Goal: Information Seeking & Learning: Understand process/instructions

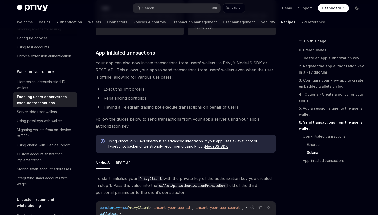
scroll to position [96, 0]
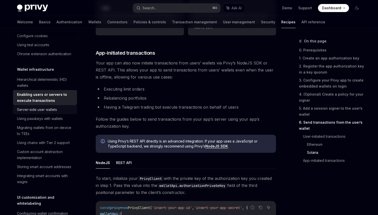
click at [45, 112] on div "Server-side user wallets" at bounding box center [37, 109] width 40 height 6
type textarea "*"
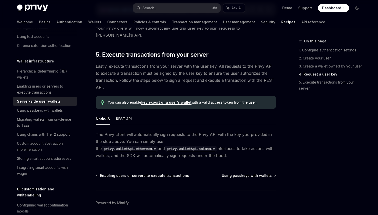
scroll to position [935, 0]
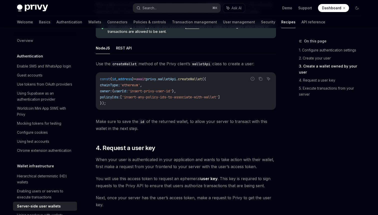
scroll to position [637, 0]
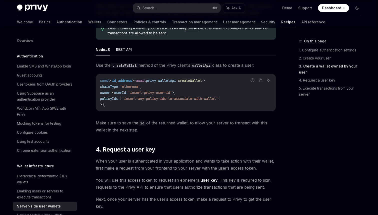
click at [190, 66] on span "Use the createWallet method of the Privy client’s walletApi class to create a u…" at bounding box center [186, 65] width 180 height 7
click at [233, 69] on div "Use the createWallet method of the Privy client’s walletApi class to create a u…" at bounding box center [186, 98] width 180 height 72
click at [198, 65] on code "walletApi" at bounding box center [201, 66] width 22 height 6
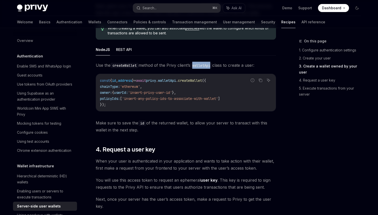
click at [198, 65] on code "walletApi" at bounding box center [201, 66] width 22 height 6
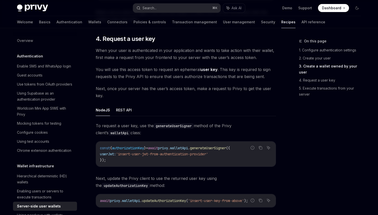
scroll to position [752, 0]
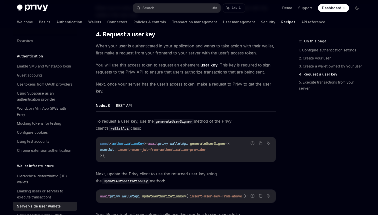
click at [170, 143] on span "." at bounding box center [169, 143] width 2 height 5
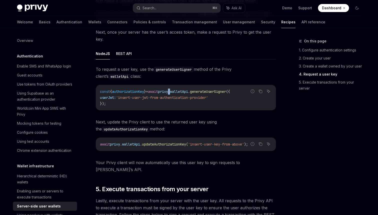
scroll to position [800, 0]
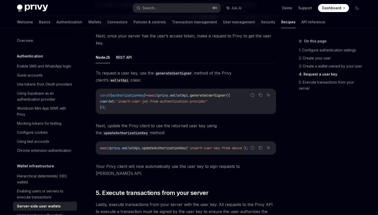
click at [191, 106] on code "const { authorizationKey } = await privy . walletApi . generateUserSigner ({ us…" at bounding box center [186, 101] width 172 height 18
click at [119, 59] on button "REST API" at bounding box center [124, 57] width 16 height 12
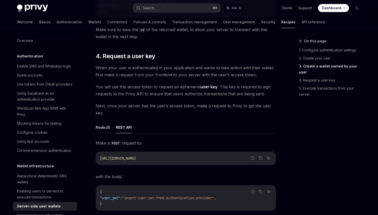
scroll to position [727, 0]
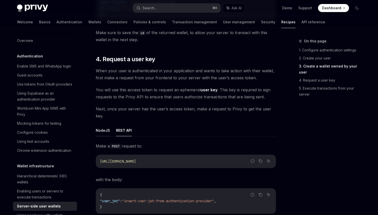
click at [107, 128] on button "NodeJS" at bounding box center [103, 130] width 14 height 12
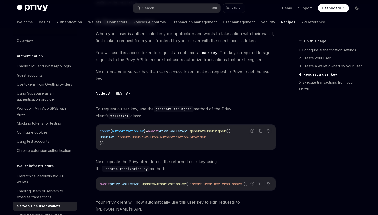
scroll to position [767, 0]
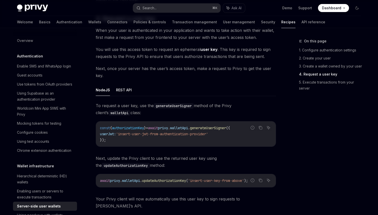
drag, startPoint x: 125, startPoint y: 158, endPoint x: 138, endPoint y: 162, distance: 14.0
click at [138, 162] on span "Next, update the Privy client to use the returned user key using the updateAuth…" at bounding box center [186, 161] width 180 height 14
drag, startPoint x: 112, startPoint y: 157, endPoint x: 163, endPoint y: 161, distance: 50.9
click at [163, 161] on span "Next, update the Privy client to use the returned user key using the updateAuth…" at bounding box center [186, 161] width 180 height 14
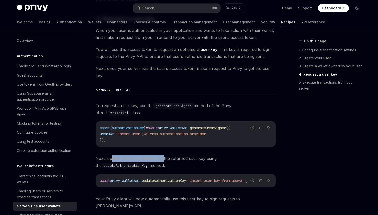
click at [163, 161] on span "Next, update the Privy client to use the returned user key using the updateAuth…" at bounding box center [186, 161] width 180 height 14
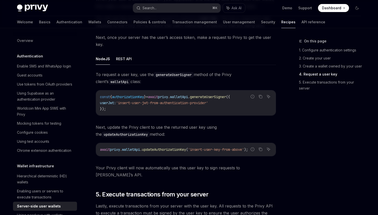
scroll to position [807, 0]
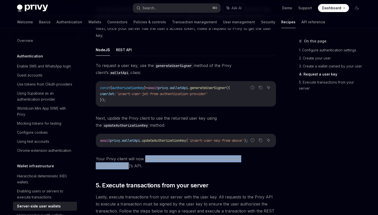
drag, startPoint x: 144, startPoint y: 158, endPoint x: 262, endPoint y: 160, distance: 118.7
click at [262, 160] on span "Your Privy client will now automatically use this user key to sign requests to …" at bounding box center [186, 162] width 180 height 14
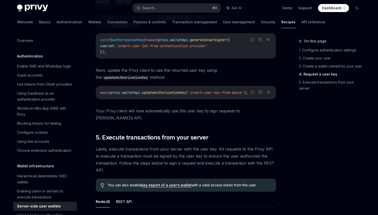
scroll to position [860, 0]
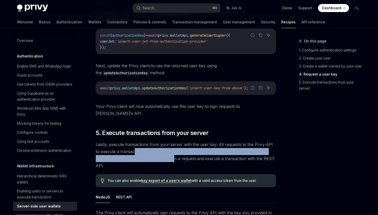
drag, startPoint x: 129, startPoint y: 143, endPoint x: 174, endPoint y: 148, distance: 45.3
click at [174, 148] on span "Lastly, execute transactions from your server with the user key. All requests t…" at bounding box center [186, 155] width 180 height 28
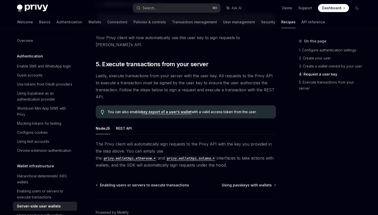
scroll to position [934, 0]
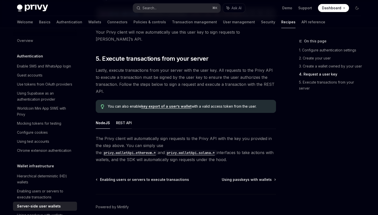
click at [126, 117] on button "REST API" at bounding box center [124, 123] width 16 height 12
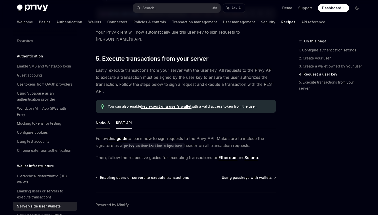
click at [107, 117] on button "NodeJS" at bounding box center [103, 123] width 14 height 12
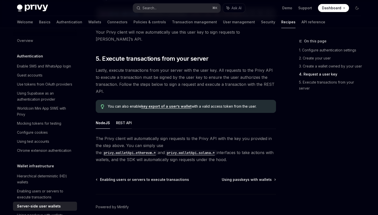
click at [124, 119] on button "REST API" at bounding box center [124, 123] width 16 height 12
type textarea "*"
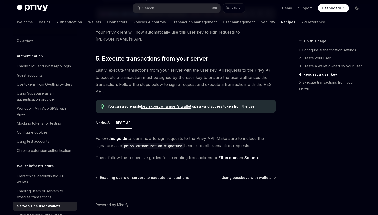
click at [122, 136] on link "this guide" at bounding box center [117, 138] width 19 height 5
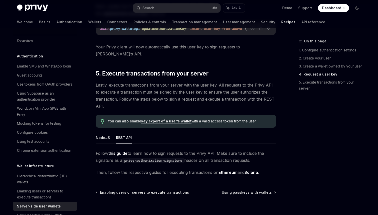
scroll to position [918, 0]
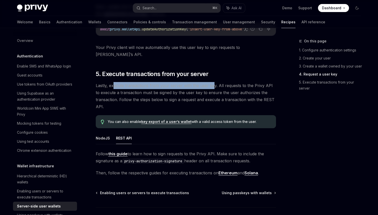
drag, startPoint x: 113, startPoint y: 78, endPoint x: 212, endPoint y: 78, distance: 98.9
click at [212, 82] on span "Lastly, execute transactions from your server with the user key. All requests t…" at bounding box center [186, 96] width 180 height 28
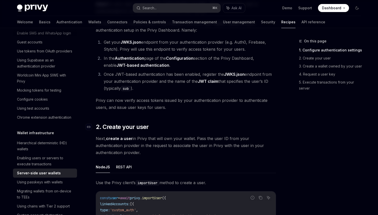
scroll to position [354, 0]
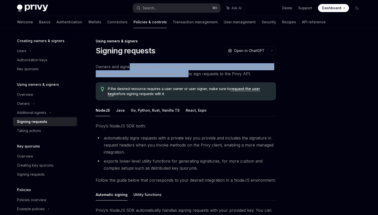
drag, startPoint x: 130, startPoint y: 67, endPoint x: 182, endPoint y: 75, distance: 52.8
click at [182, 75] on span "Owners and signers sign requests to the Privy API to take actions on a resource…" at bounding box center [186, 70] width 180 height 14
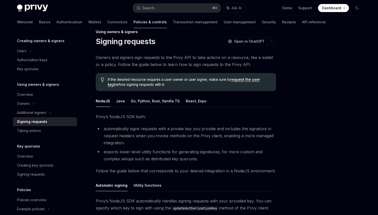
scroll to position [12, 0]
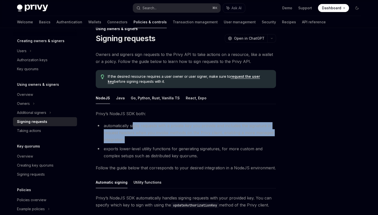
drag, startPoint x: 134, startPoint y: 126, endPoint x: 189, endPoint y: 137, distance: 55.9
click at [189, 137] on li "automatically signs requests with a private key you provide and includes the si…" at bounding box center [186, 132] width 180 height 21
drag, startPoint x: 190, startPoint y: 125, endPoint x: 198, endPoint y: 137, distance: 14.5
click at [198, 137] on li "automatically signs requests with a private key you provide and includes the si…" at bounding box center [186, 132] width 180 height 21
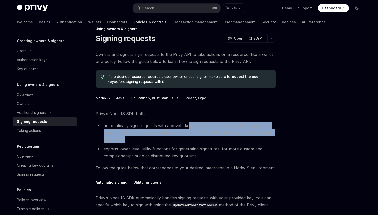
click at [198, 137] on li "automatically signs requests with a private key you provide and includes the si…" at bounding box center [186, 132] width 180 height 21
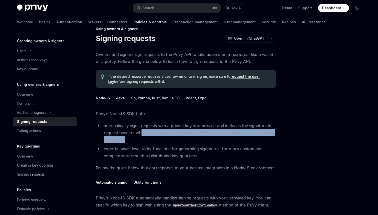
drag, startPoint x: 142, startPoint y: 132, endPoint x: 168, endPoint y: 136, distance: 26.4
click at [168, 136] on li "automatically signs requests with a private key you provide and includes the si…" at bounding box center [186, 132] width 180 height 21
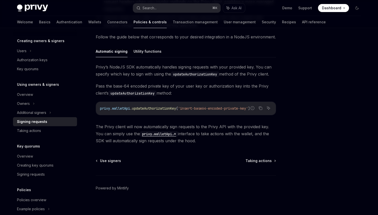
scroll to position [147, 0]
